Goal: Navigation & Orientation: Find specific page/section

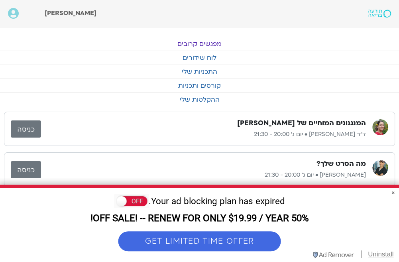
click at [213, 43] on link "מפגשים קרובים" at bounding box center [199, 44] width 399 height 14
click at [202, 43] on link "מפגשים קרובים" at bounding box center [199, 44] width 399 height 14
click at [210, 43] on link "מפגשים קרובים" at bounding box center [199, 44] width 399 height 14
click at [24, 86] on link "קורסים ותכניות" at bounding box center [199, 86] width 399 height 14
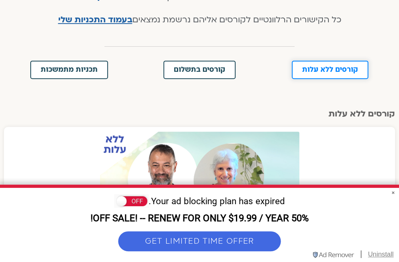
click at [353, 68] on span "קורסים ללא עלות" at bounding box center [330, 69] width 56 height 7
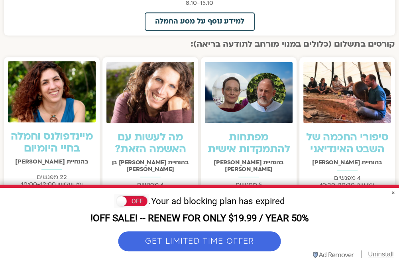
scroll to position [286, 0]
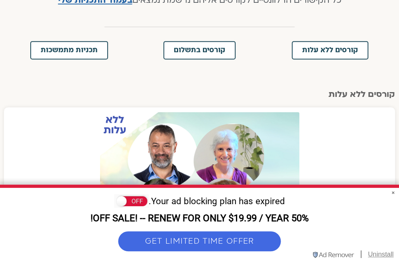
scroll to position [199, 0]
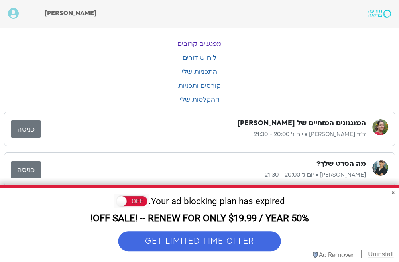
click at [212, 42] on link "מפגשים קרובים" at bounding box center [199, 44] width 399 height 14
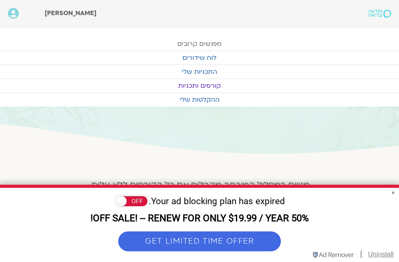
click at [209, 42] on link "מפגשים קרובים" at bounding box center [199, 44] width 399 height 14
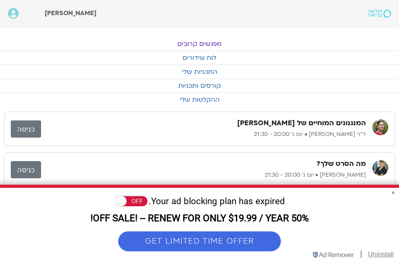
click at [212, 43] on link "מפגשים קרובים" at bounding box center [199, 44] width 399 height 14
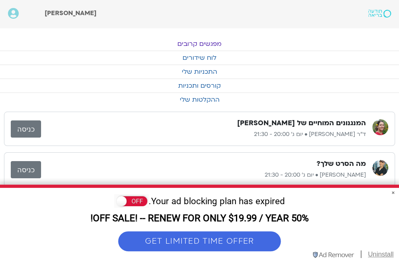
click at [206, 42] on link "מפגשים קרובים" at bounding box center [199, 44] width 399 height 14
drag, startPoint x: 200, startPoint y: 43, endPoint x: 191, endPoint y: 46, distance: 9.2
click at [199, 43] on link "מפגשים קרובים" at bounding box center [199, 44] width 399 height 14
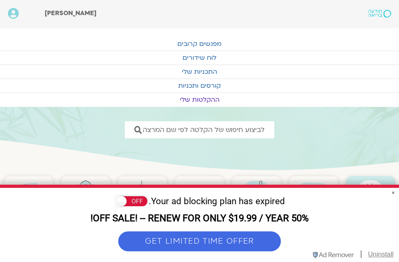
click at [206, 99] on link "ההקלטות שלי" at bounding box center [199, 100] width 399 height 14
click at [201, 87] on link "קורסים ותכניות" at bounding box center [199, 86] width 399 height 14
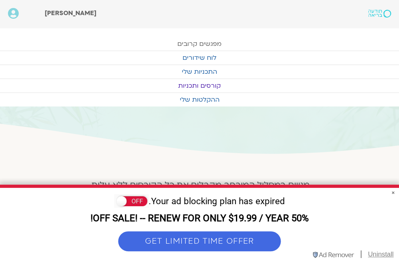
click at [196, 42] on link "מפגשים קרובים" at bounding box center [199, 44] width 399 height 14
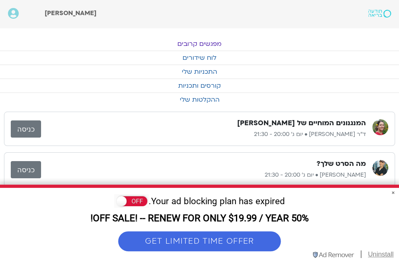
click at [207, 41] on link "מפגשים קרובים" at bounding box center [199, 44] width 399 height 14
click at [199, 43] on link "מפגשים קרובים" at bounding box center [199, 44] width 399 height 14
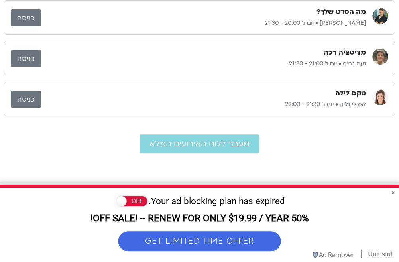
scroll to position [160, 0]
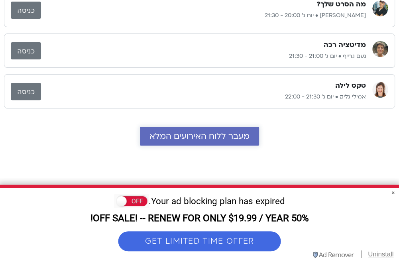
click at [196, 132] on span "מעבר ללוח האירועים המלא" at bounding box center [200, 136] width 100 height 9
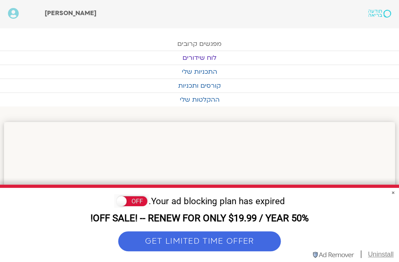
click at [203, 43] on link "מפגשים קרובים" at bounding box center [199, 44] width 399 height 14
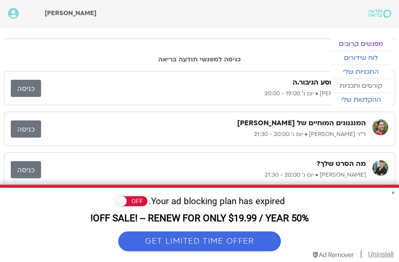
click at [331, 85] on link "קורסים ותכניות" at bounding box center [361, 86] width 60 height 14
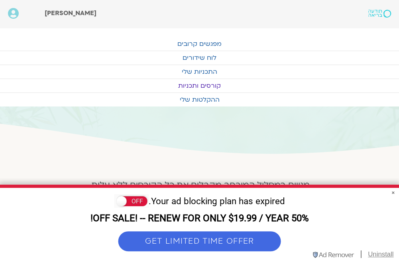
click at [195, 86] on link "קורסים ותכניות" at bounding box center [199, 86] width 399 height 14
click at [195, 71] on link "התכניות שלי" at bounding box center [199, 72] width 399 height 14
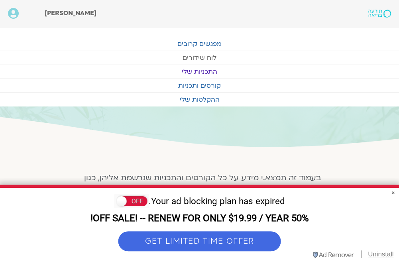
click at [202, 57] on link "לוח שידורים" at bounding box center [199, 58] width 399 height 14
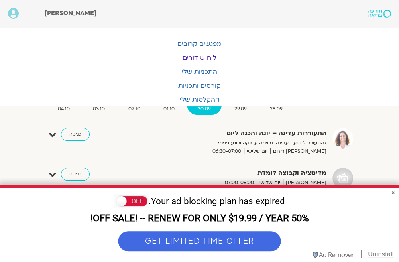
click at [205, 109] on span "30.09" at bounding box center [204, 109] width 35 height 8
